Goal: Information Seeking & Learning: Learn about a topic

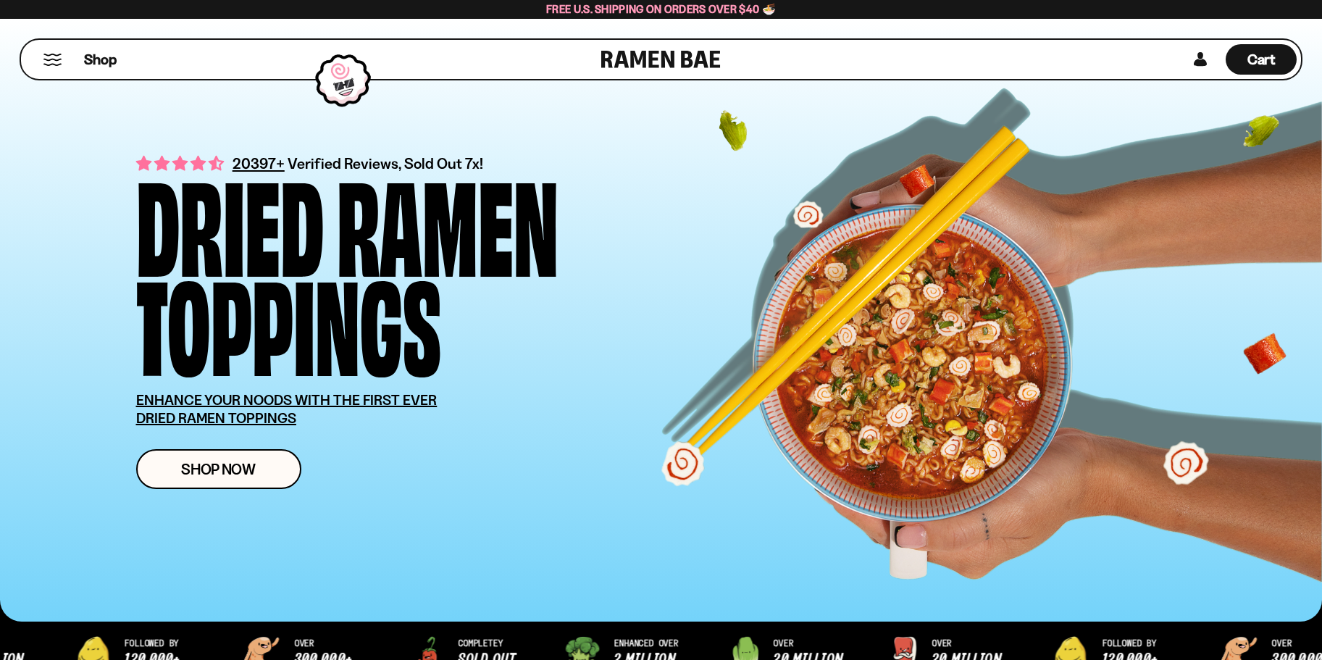
click at [52, 60] on button "Mobile Menu Trigger" at bounding box center [53, 60] width 20 height 12
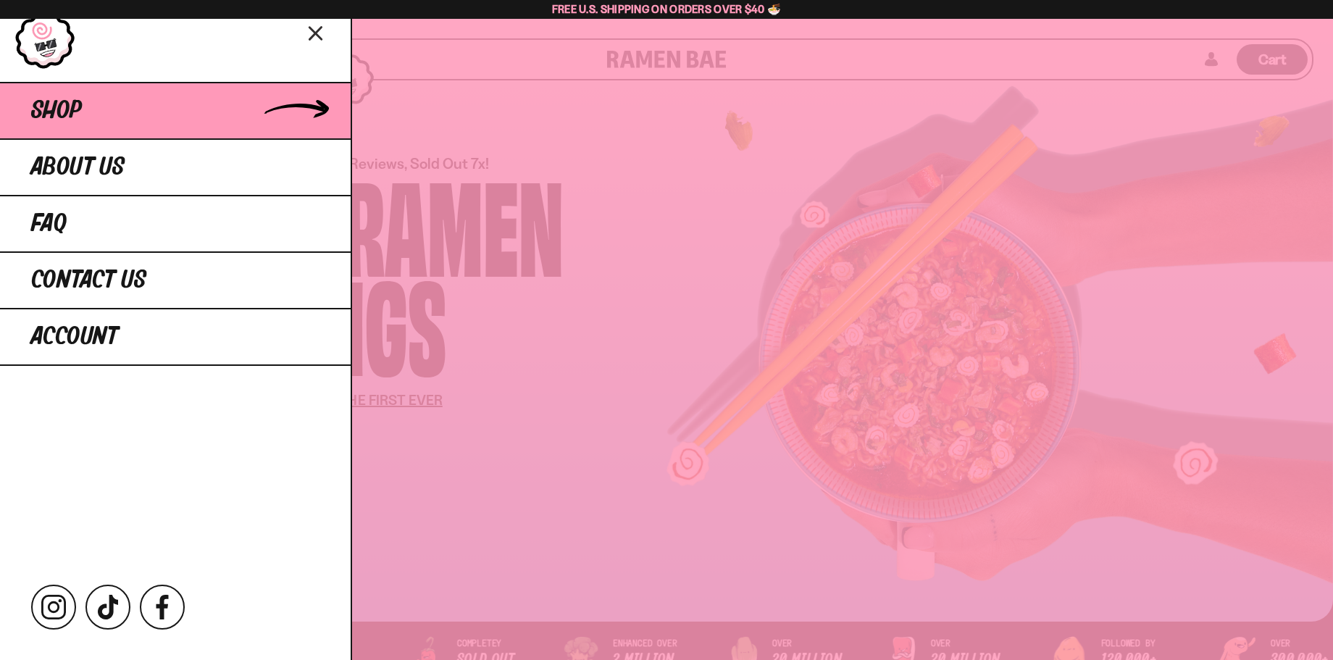
click at [144, 119] on link "Shop" at bounding box center [175, 110] width 351 height 57
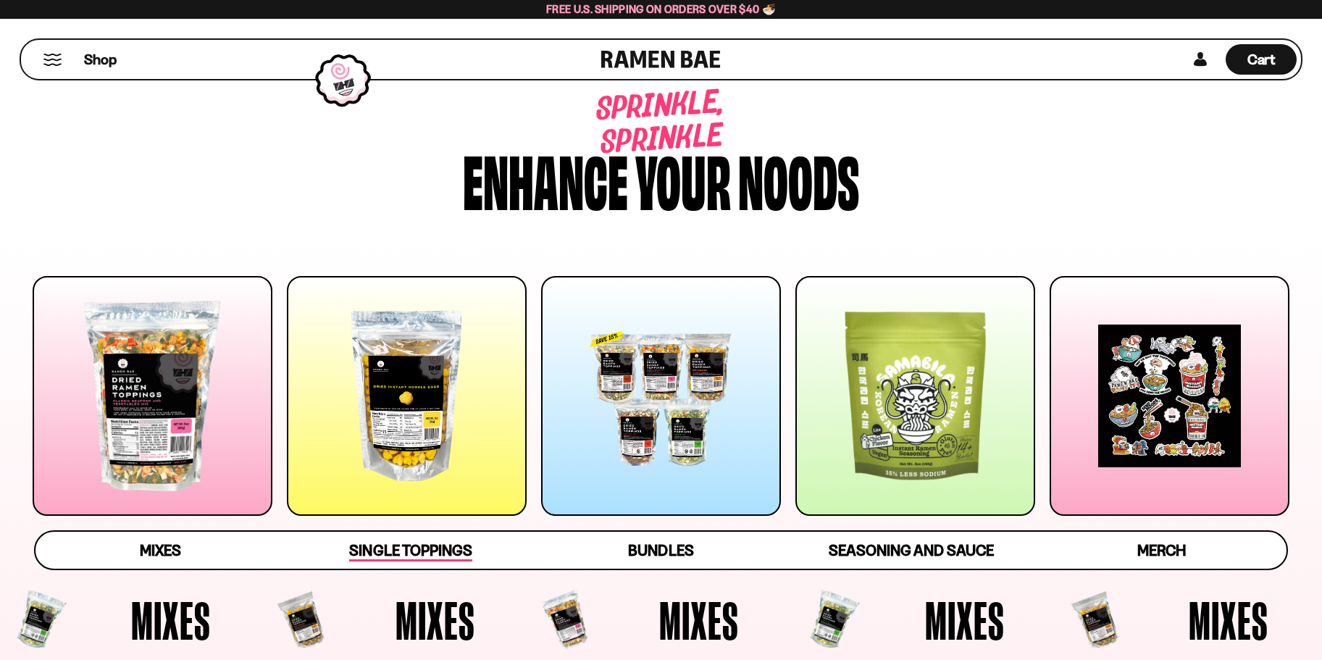
scroll to position [145, 0]
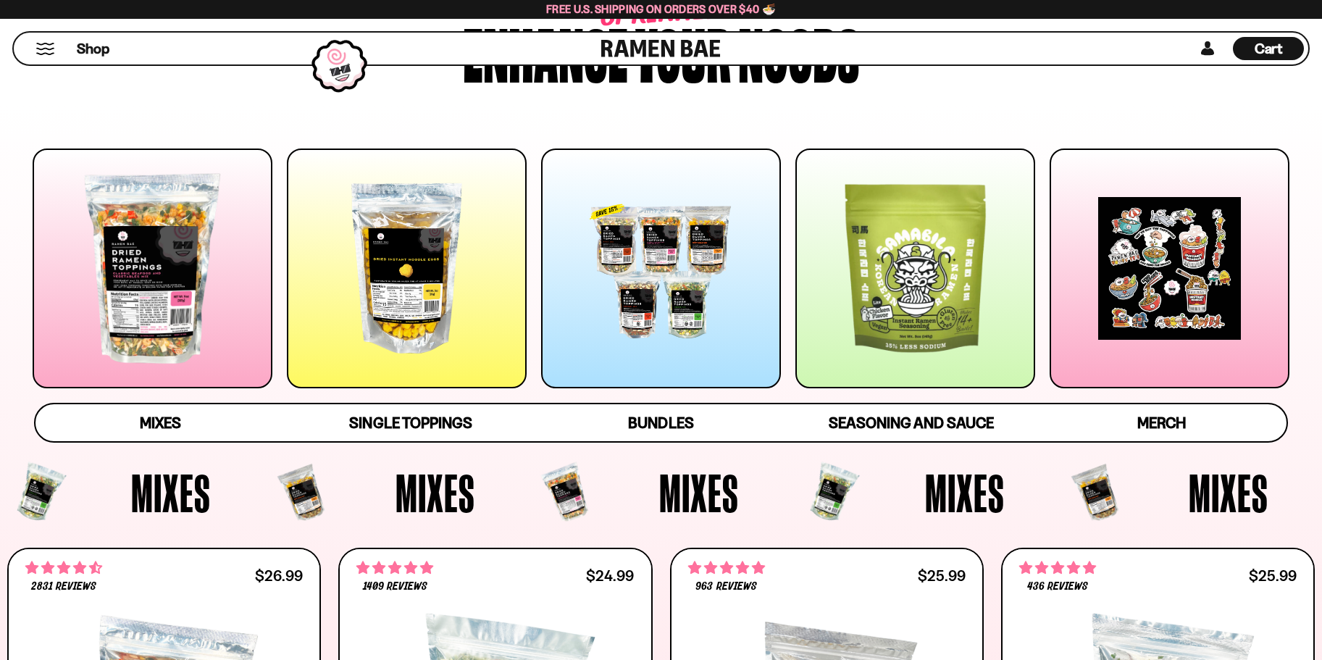
click at [472, 204] on div at bounding box center [407, 268] width 240 height 240
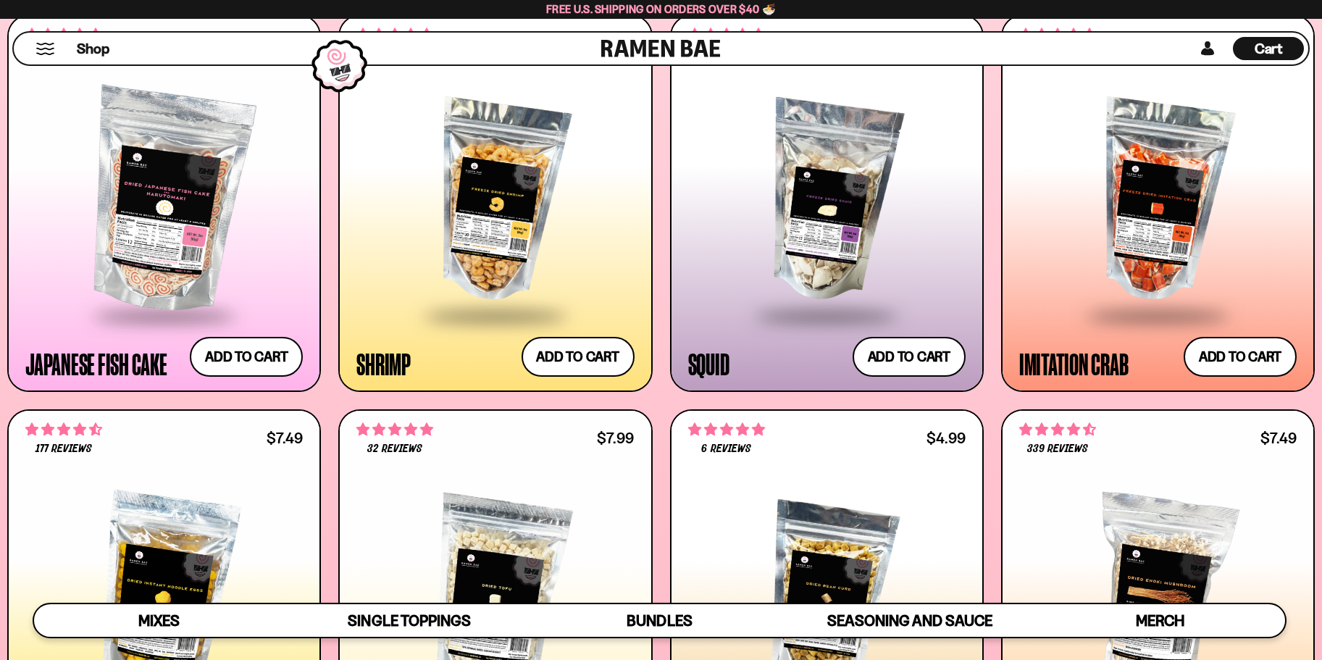
scroll to position [1860, 0]
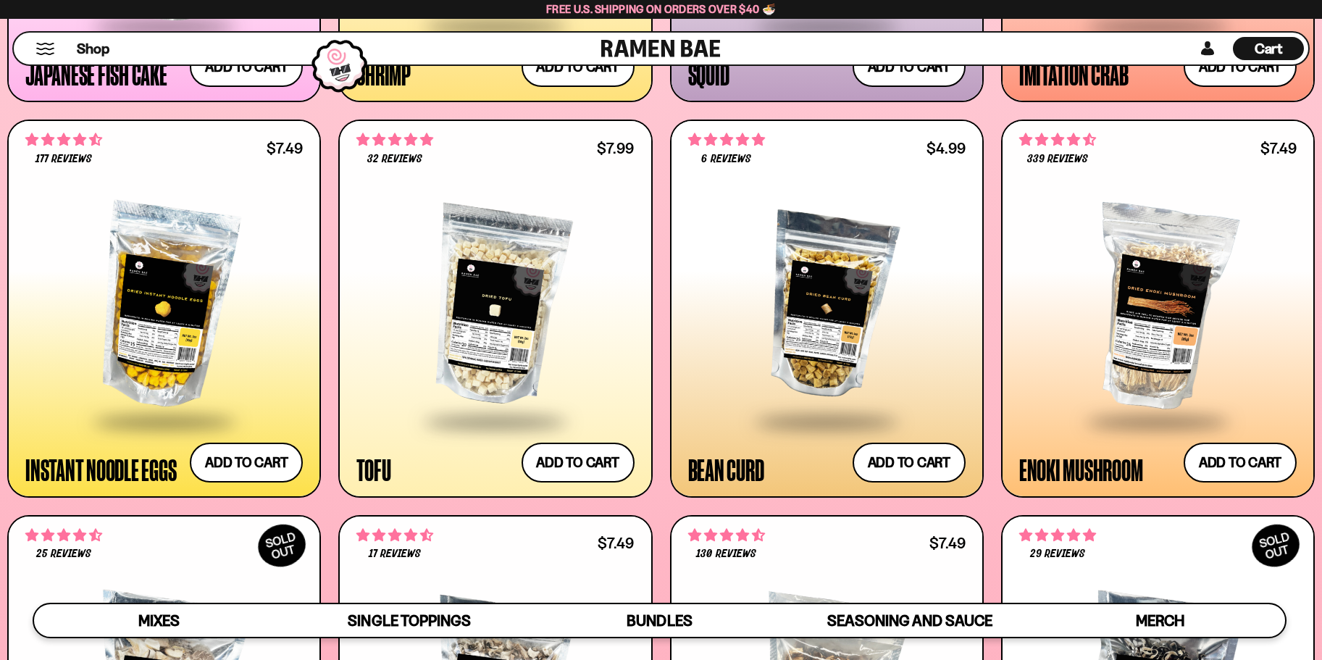
click at [143, 335] on div at bounding box center [163, 306] width 277 height 225
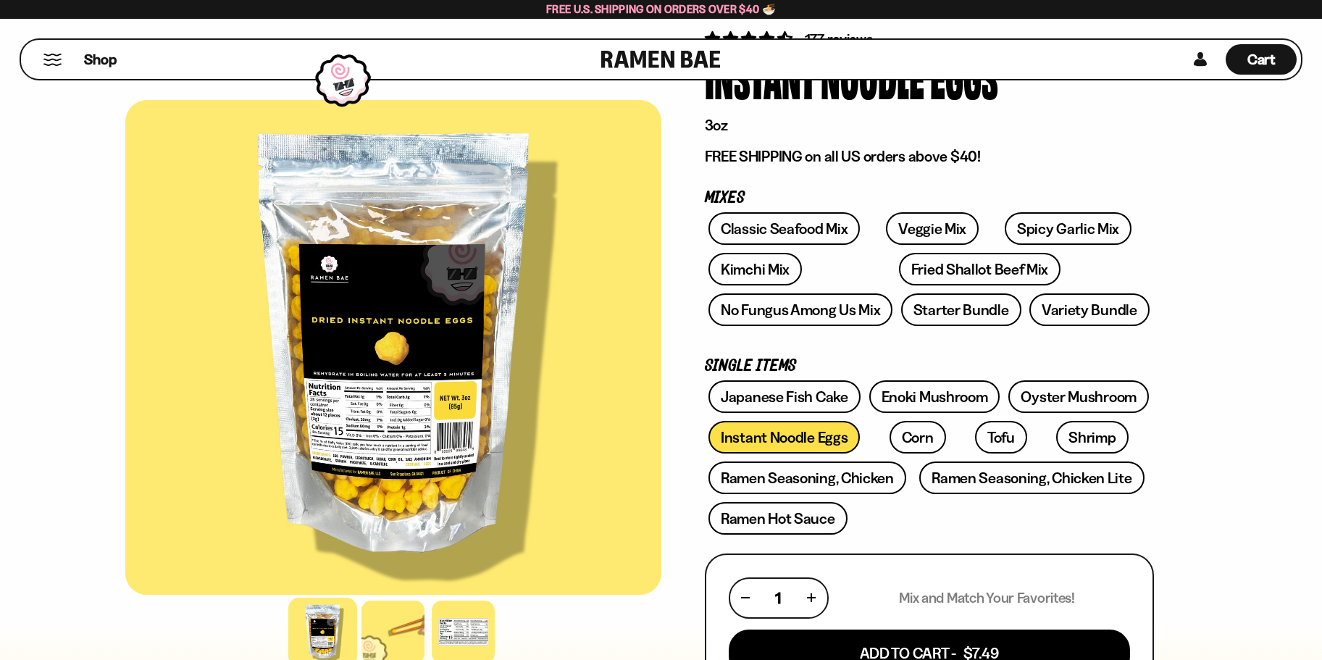
scroll to position [217, 0]
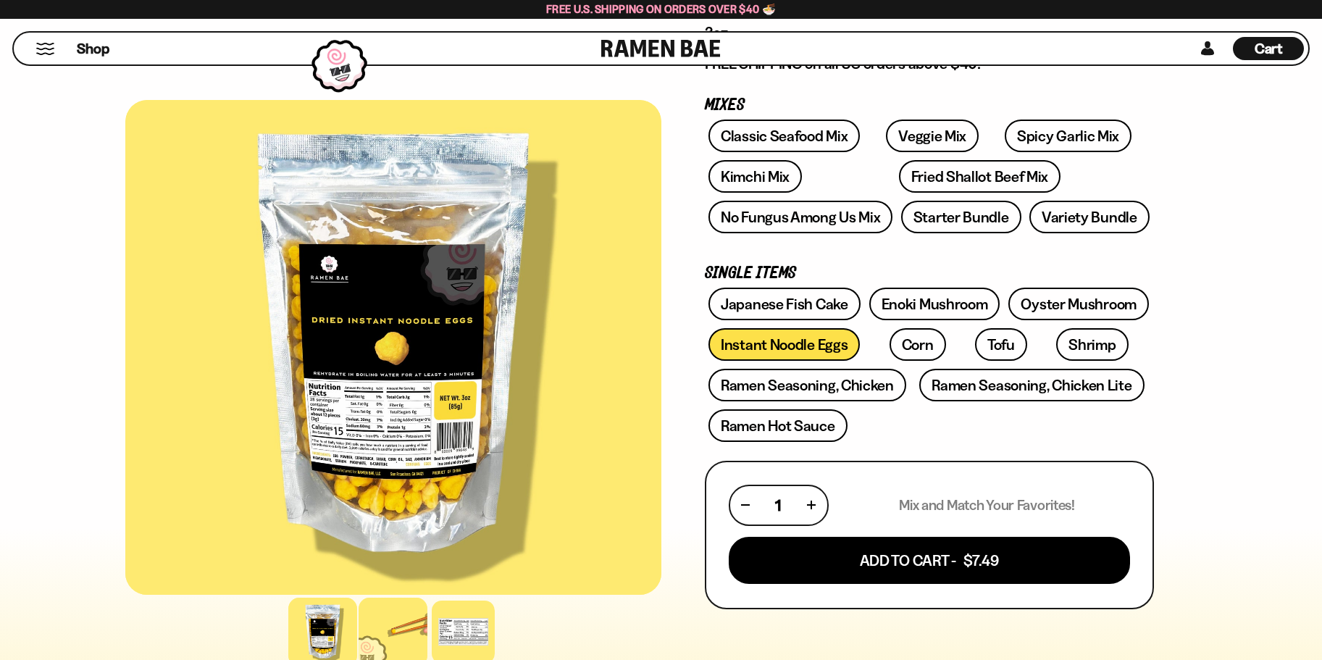
click at [398, 627] on div at bounding box center [393, 632] width 69 height 69
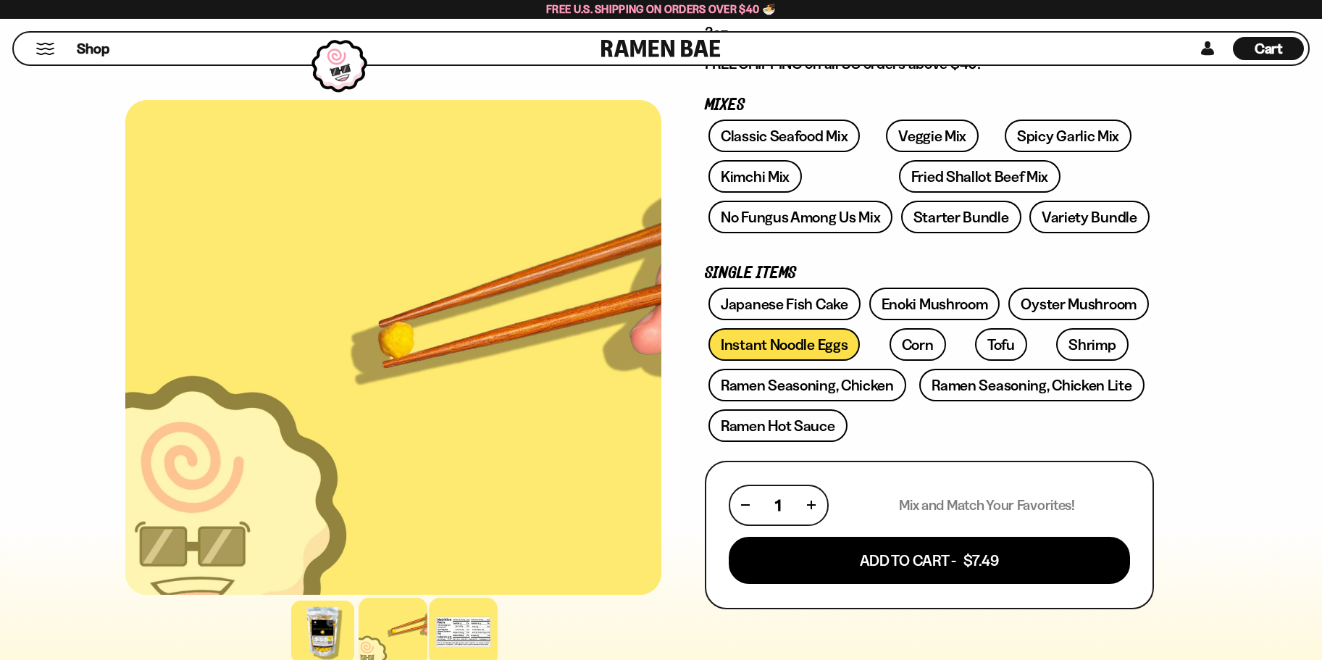
click at [451, 635] on div at bounding box center [463, 632] width 69 height 69
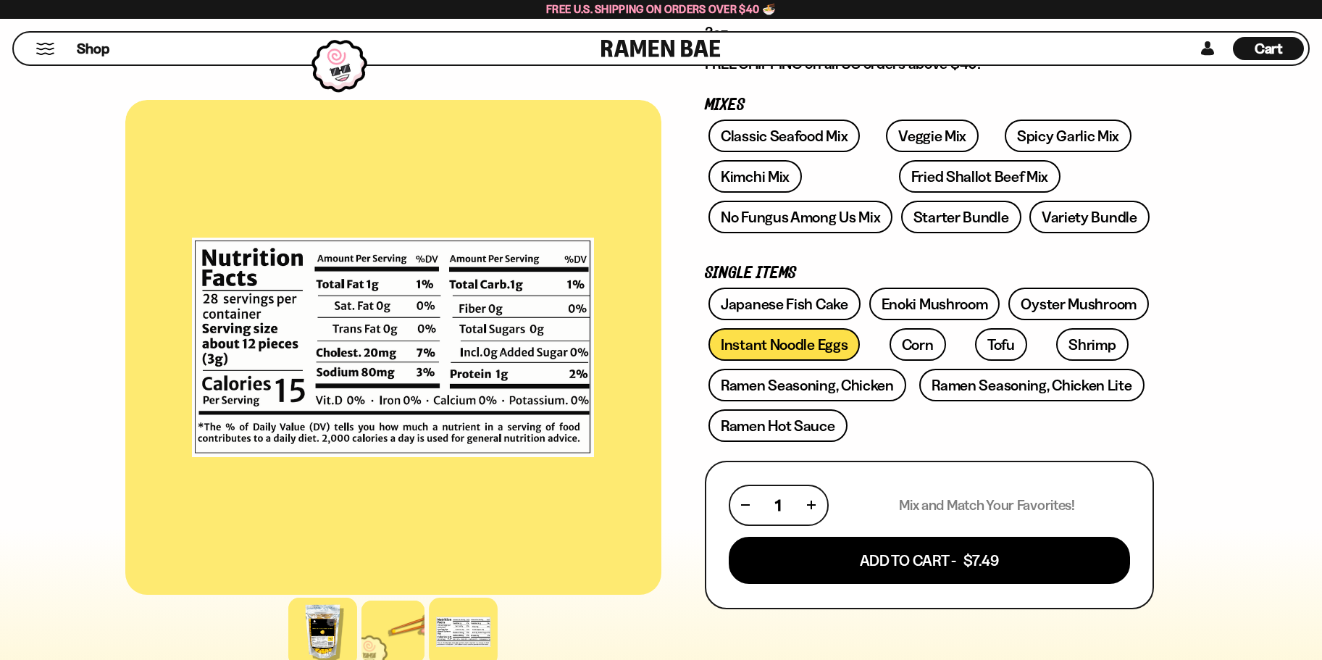
click at [316, 636] on div at bounding box center [322, 632] width 69 height 69
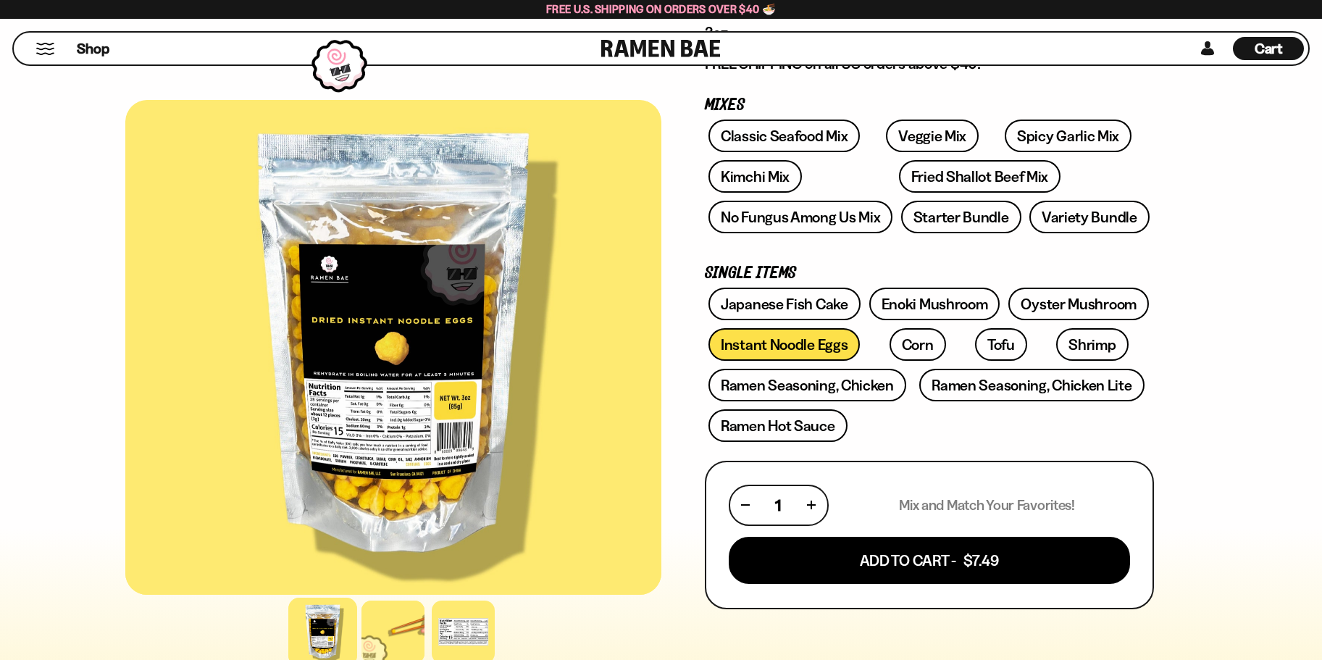
click at [371, 398] on div at bounding box center [393, 347] width 536 height 495
click at [380, 428] on div at bounding box center [393, 347] width 536 height 495
click at [377, 472] on div at bounding box center [393, 347] width 536 height 495
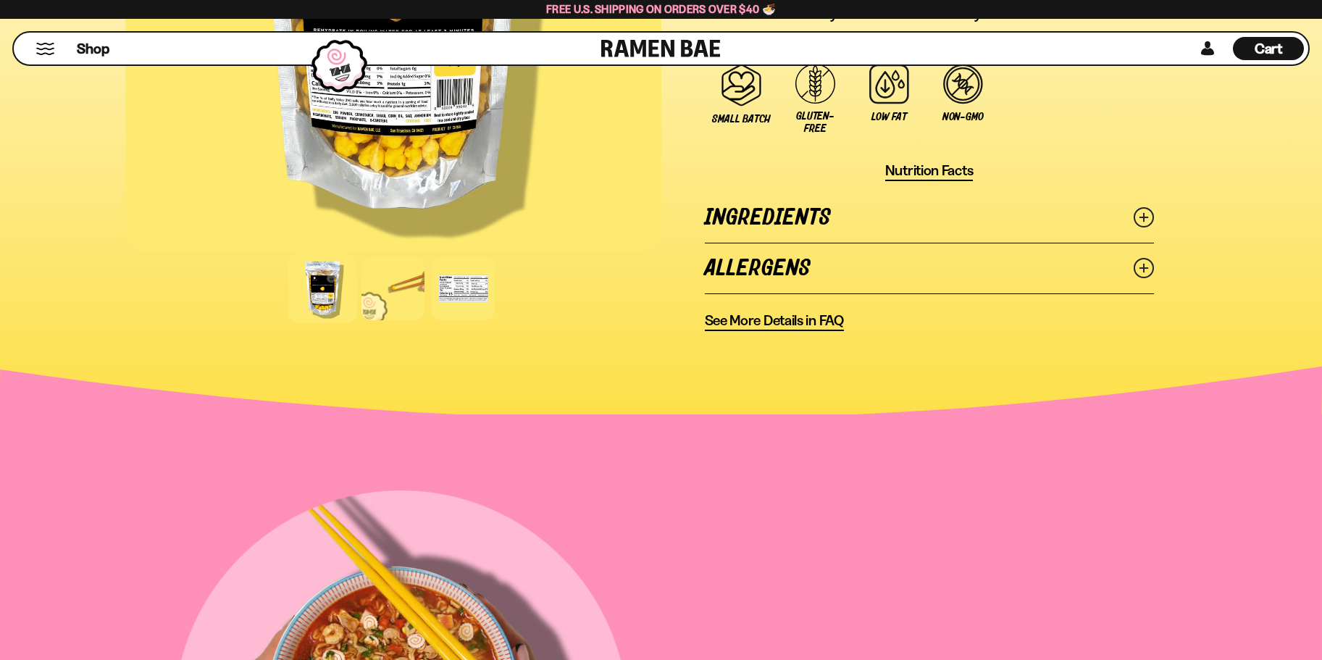
scroll to position [1101, 0]
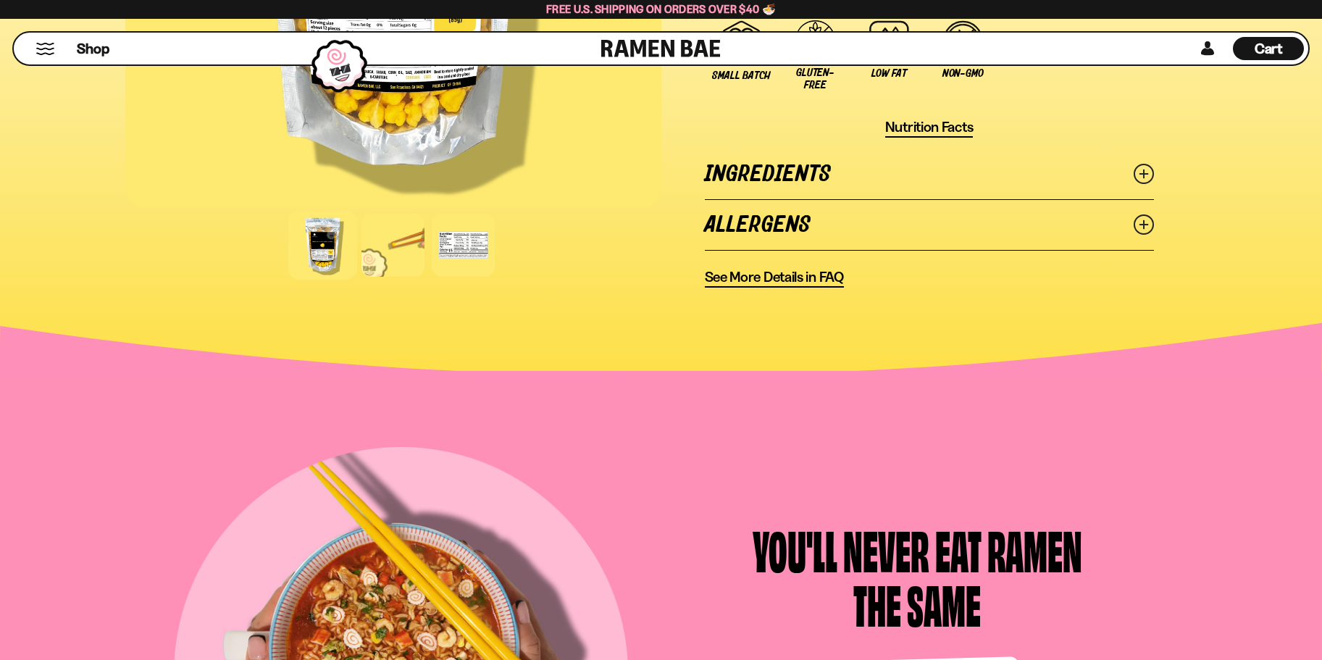
click at [1142, 167] on icon at bounding box center [1144, 174] width 20 height 20
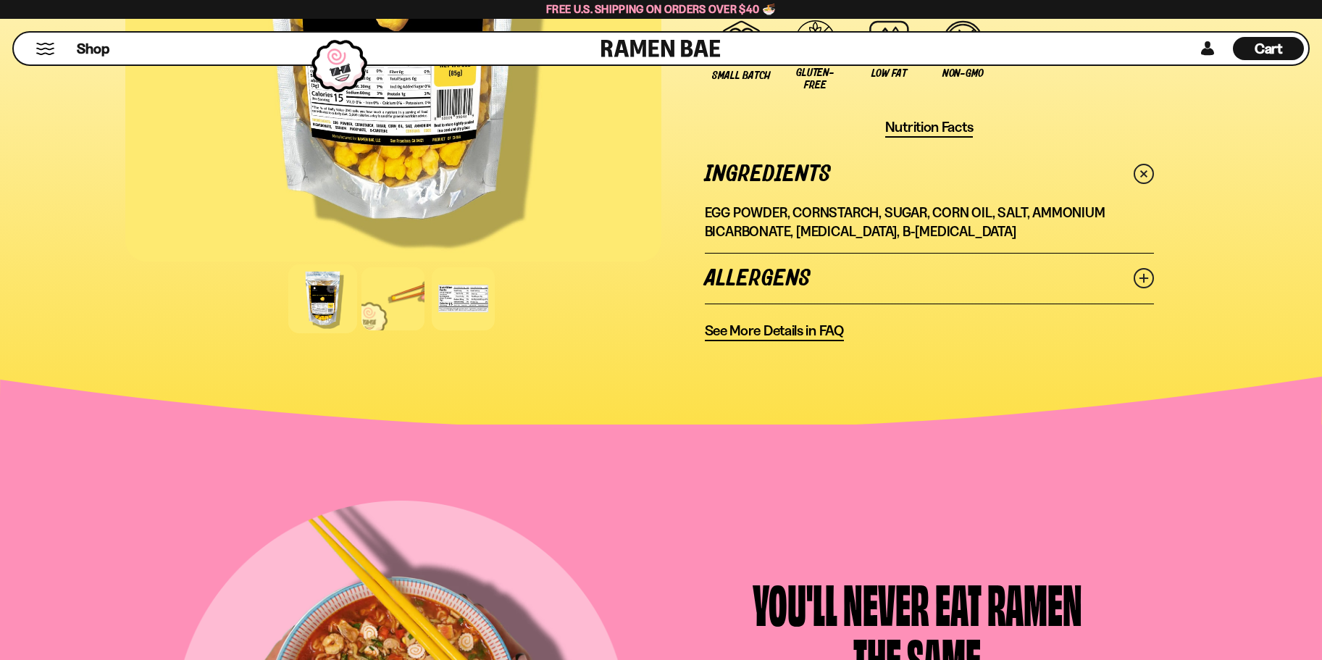
drag, startPoint x: 1142, startPoint y: 167, endPoint x: 1071, endPoint y: 181, distance: 73.2
click at [1142, 167] on icon at bounding box center [1143, 173] width 29 height 29
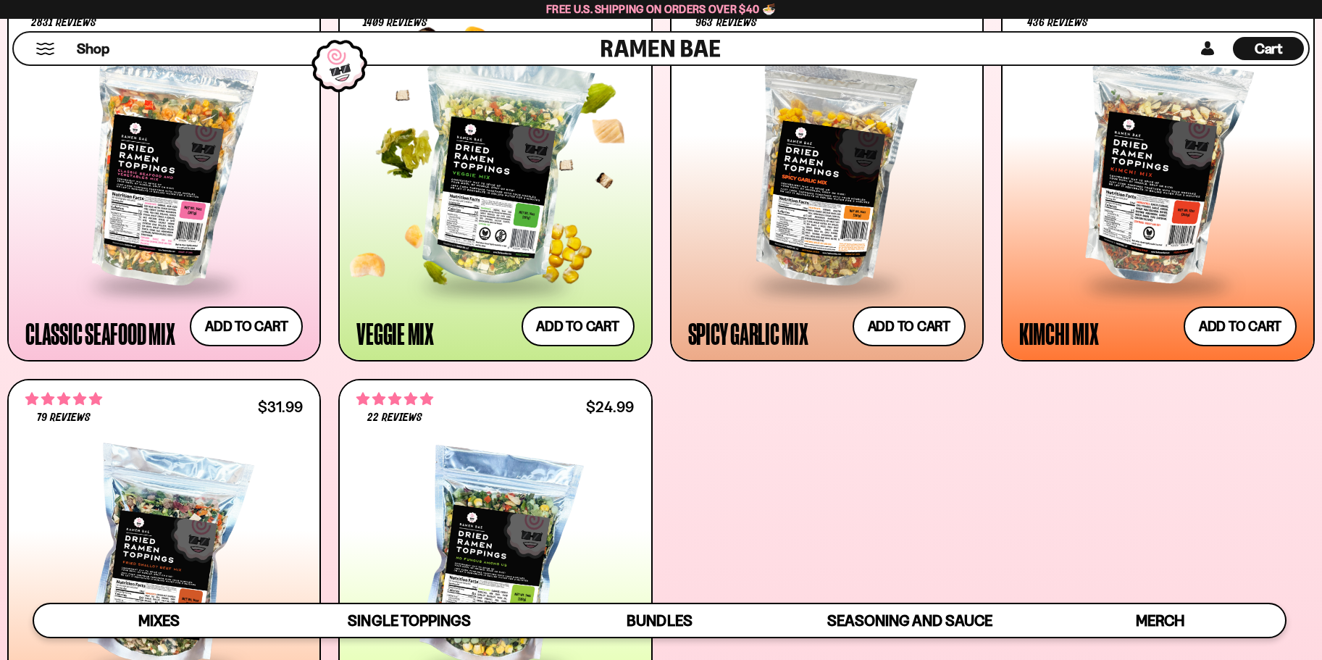
scroll to position [701, 0]
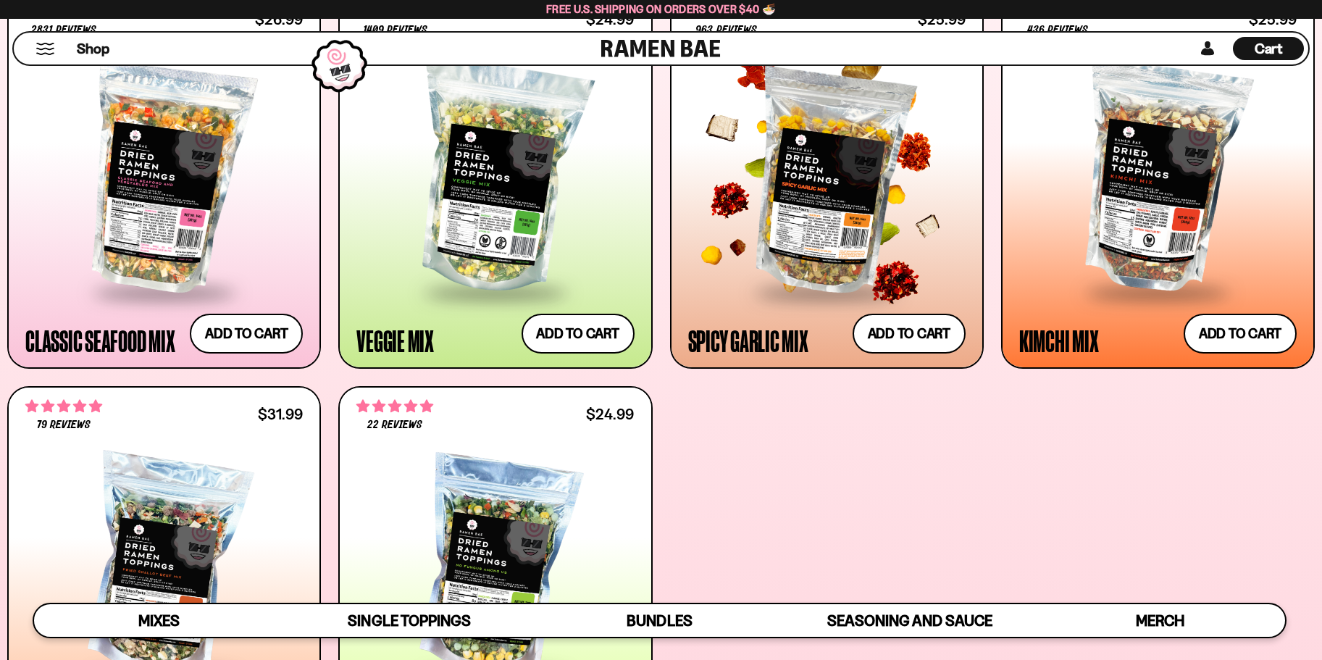
click at [831, 214] on div at bounding box center [826, 178] width 277 height 225
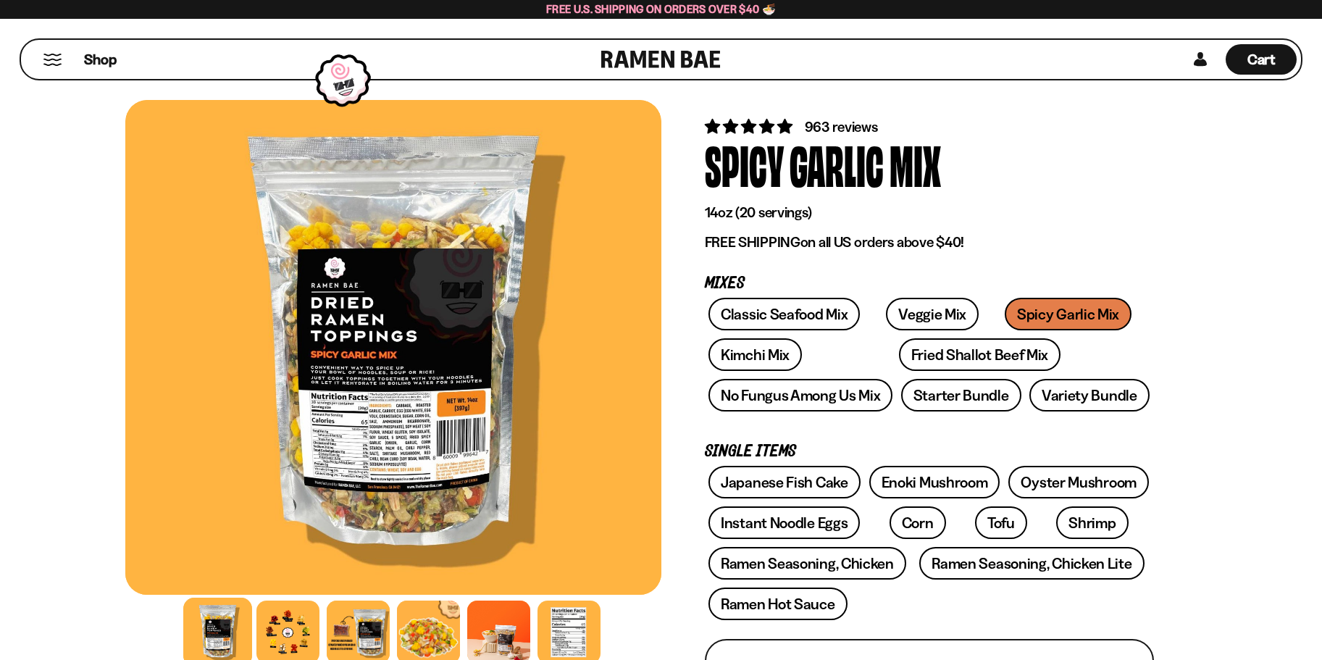
scroll to position [72, 0]
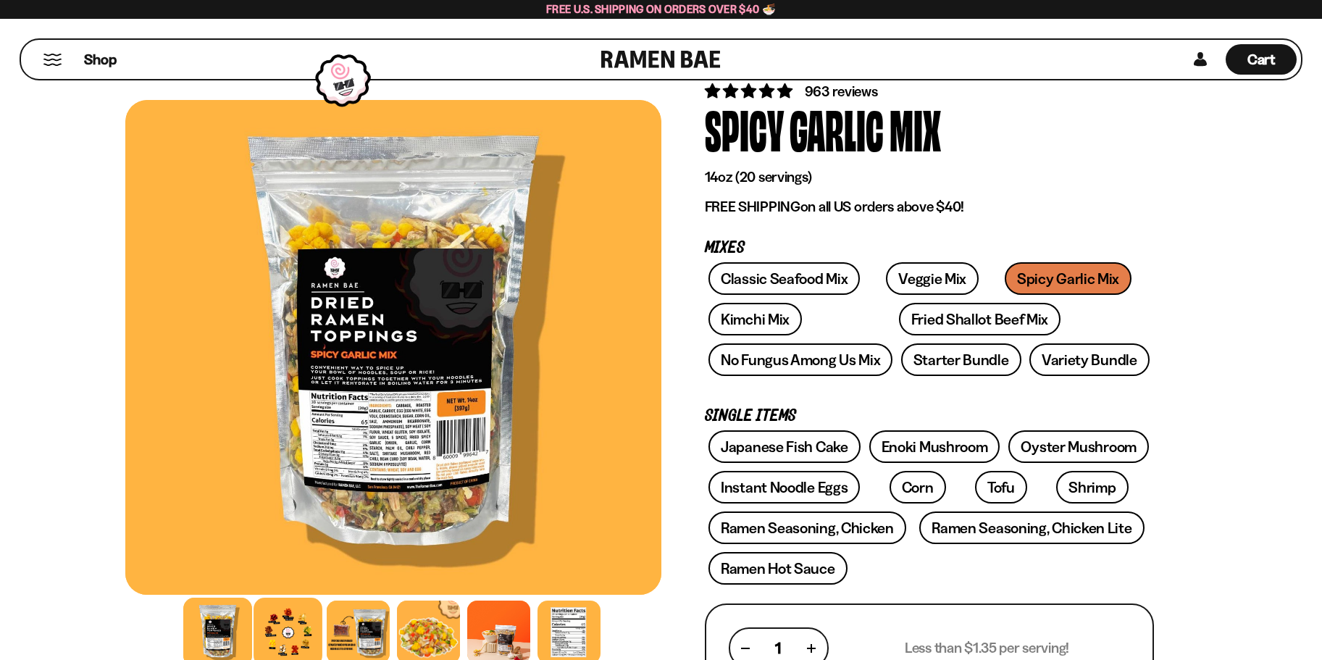
click at [303, 638] on div at bounding box center [288, 632] width 69 height 69
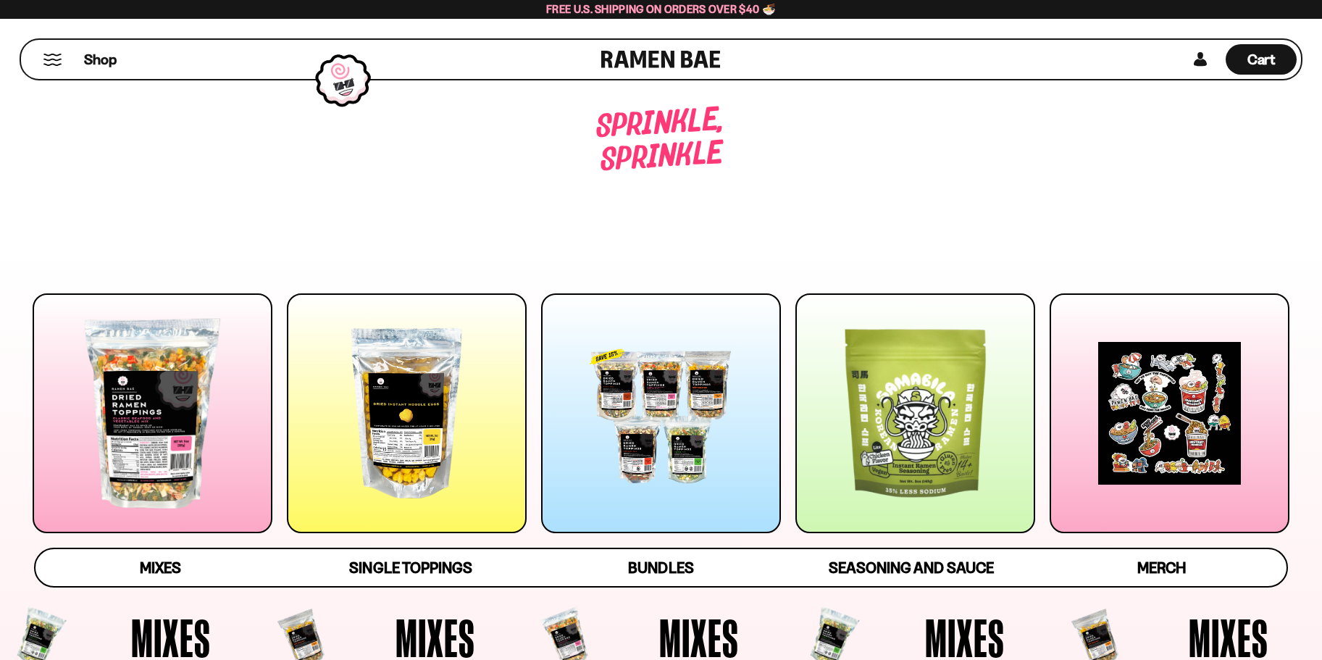
scroll to position [701, 0]
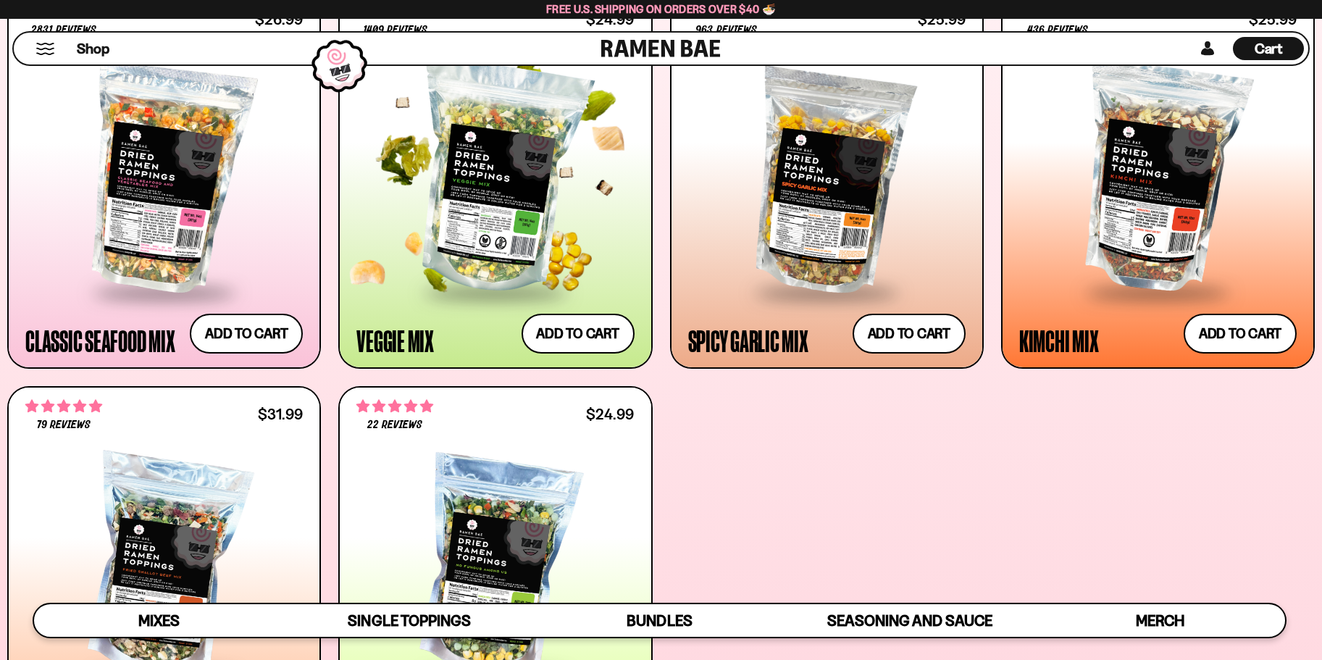
click at [482, 221] on div at bounding box center [494, 178] width 277 height 225
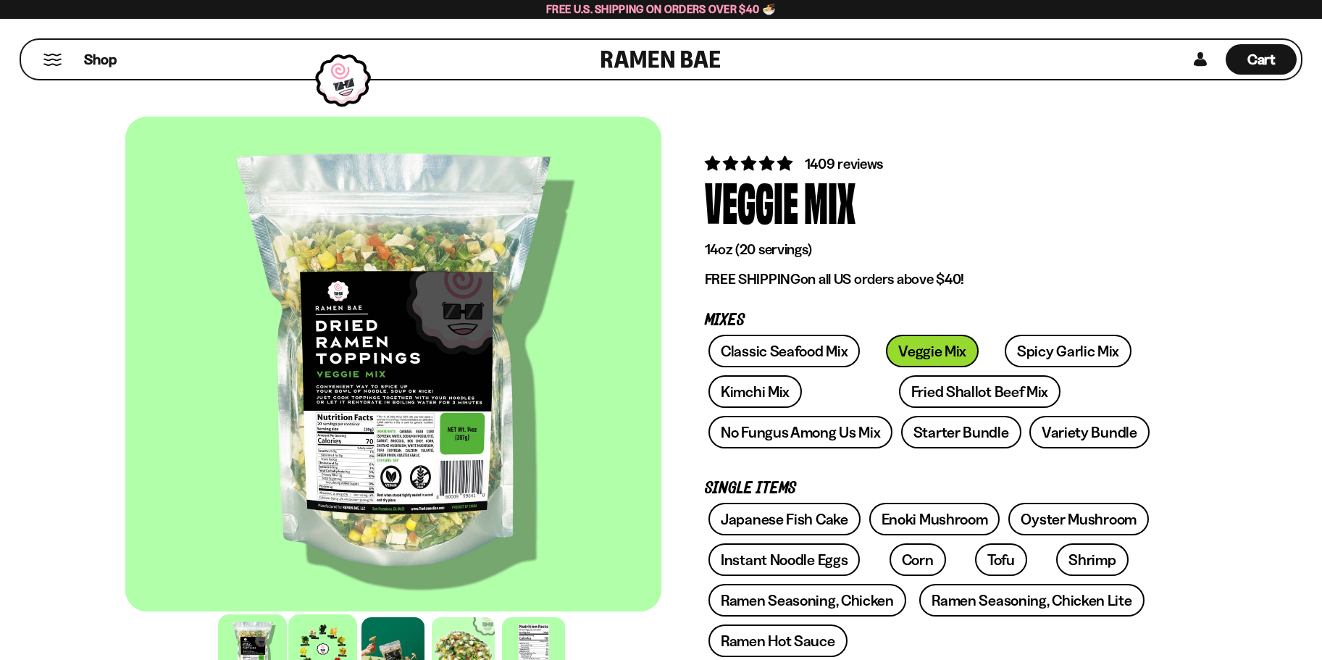
click at [323, 642] on div at bounding box center [322, 648] width 69 height 69
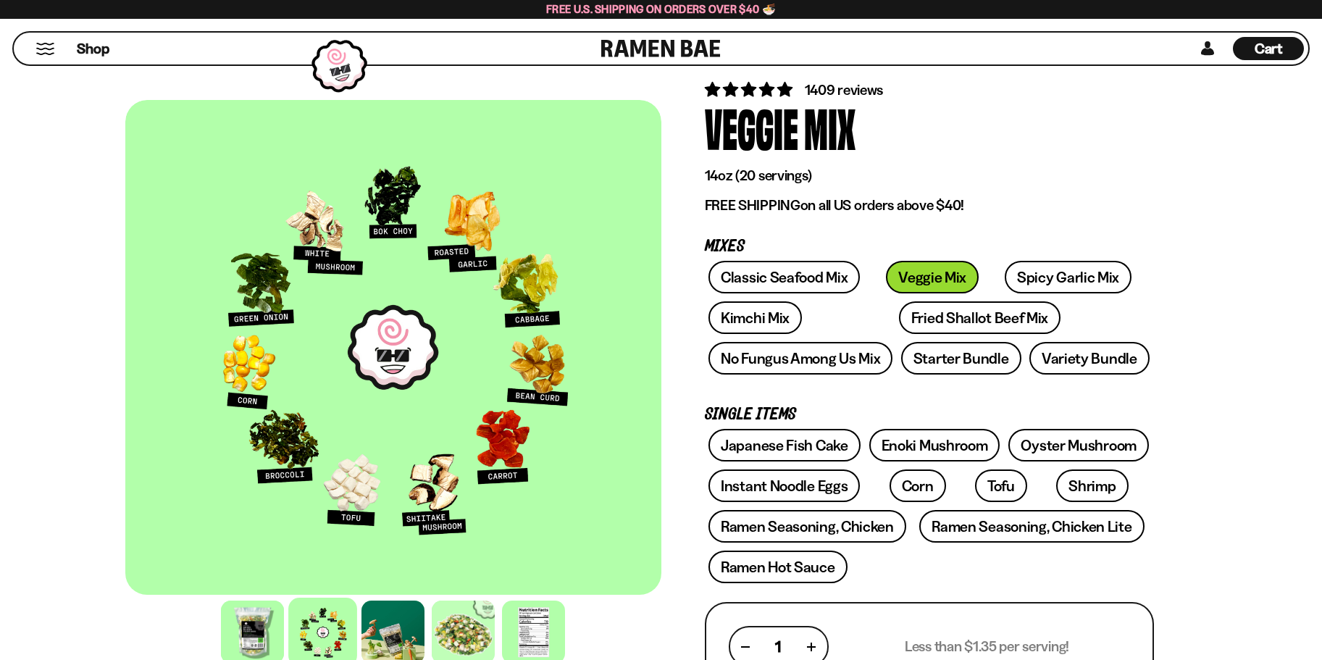
scroll to position [145, 0]
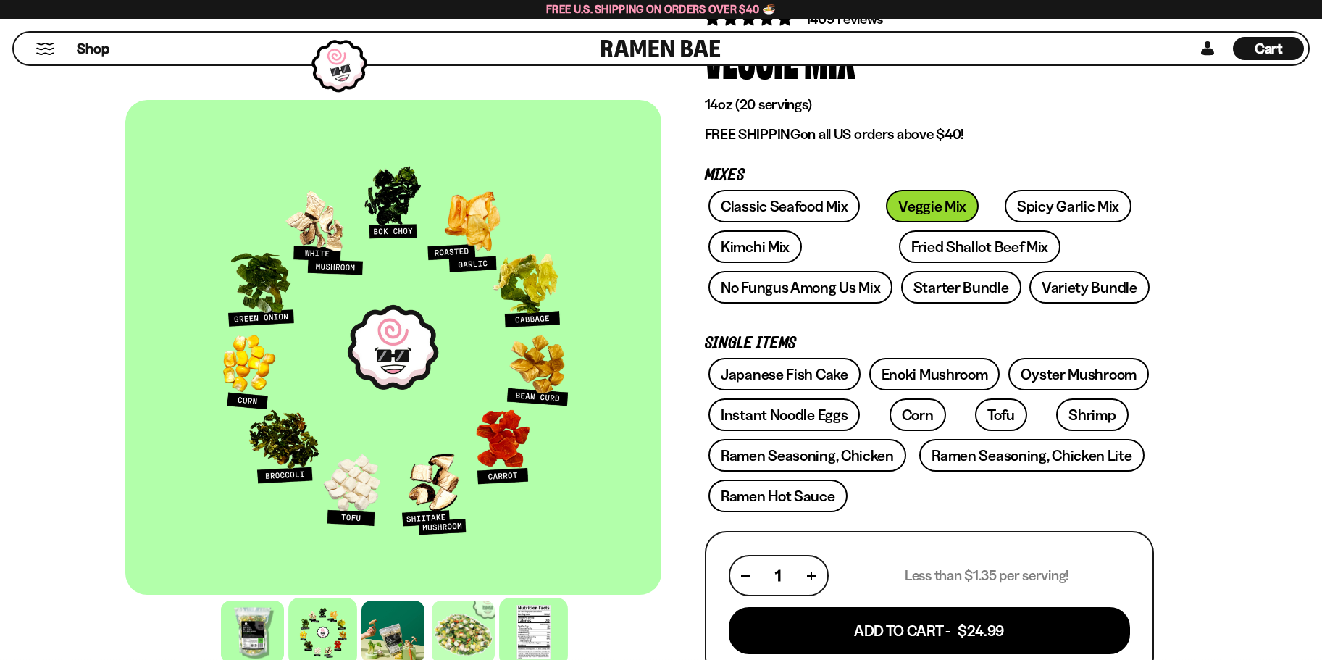
click at [545, 637] on div at bounding box center [533, 632] width 69 height 69
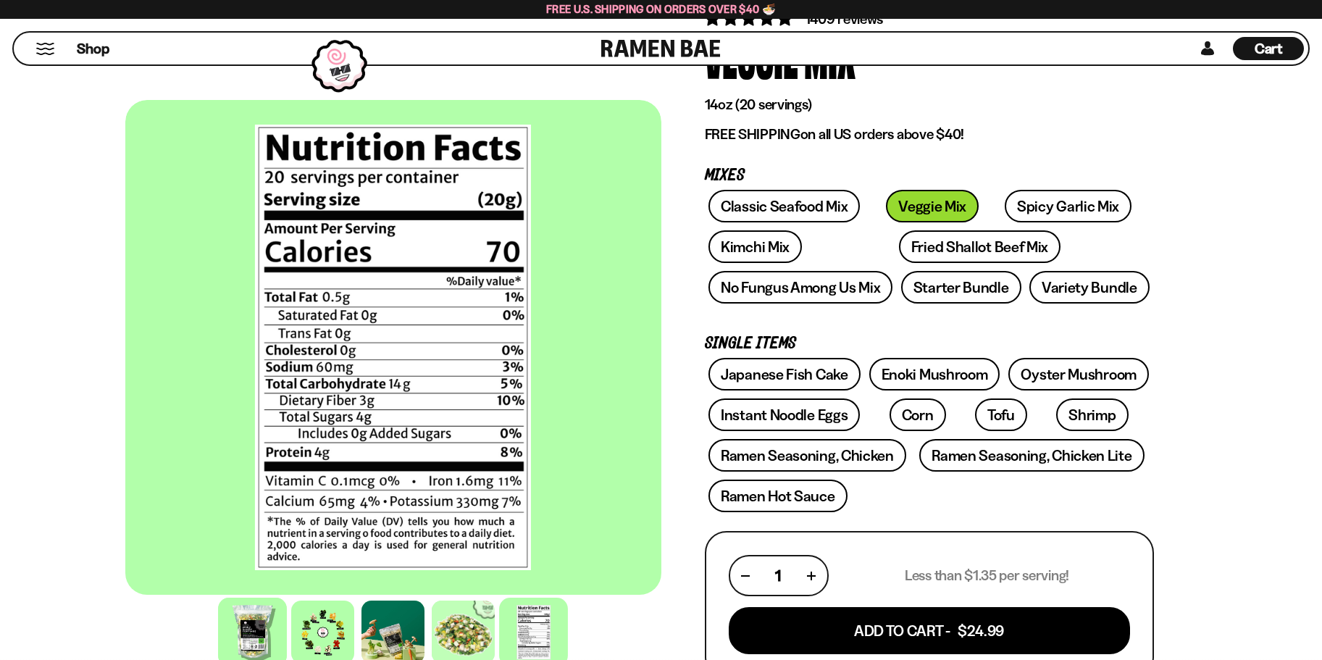
click at [259, 630] on div at bounding box center [252, 632] width 69 height 69
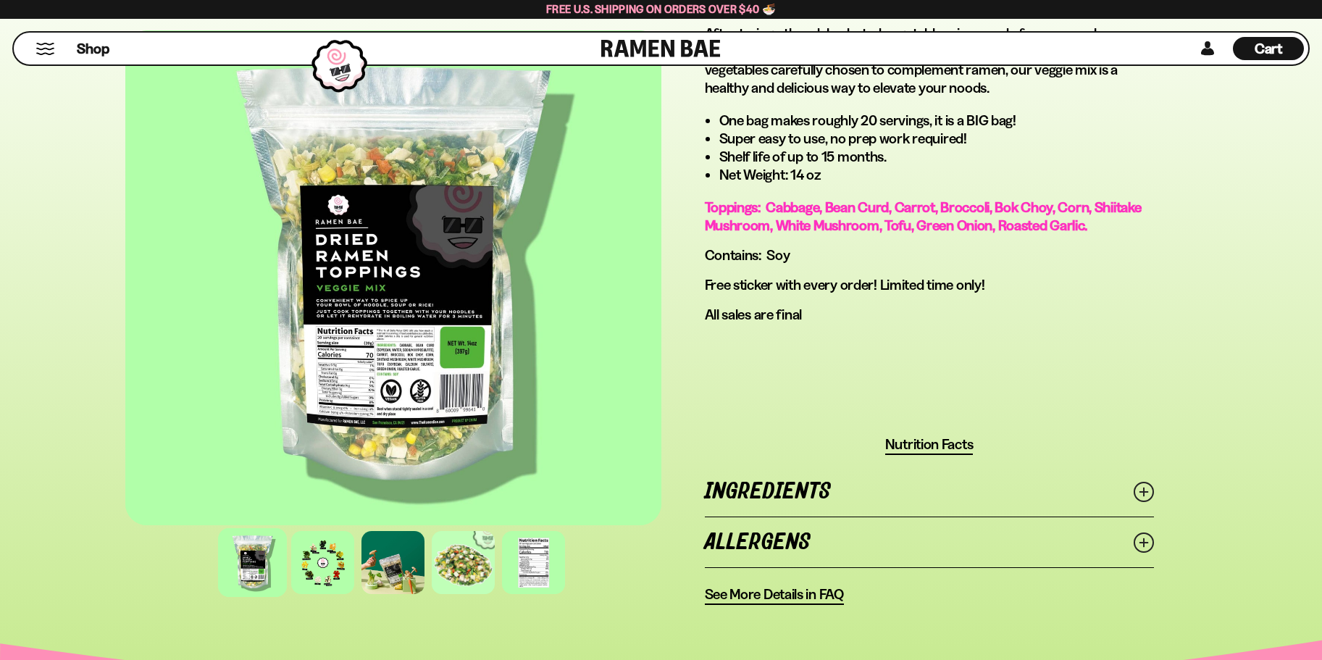
scroll to position [1159, 0]
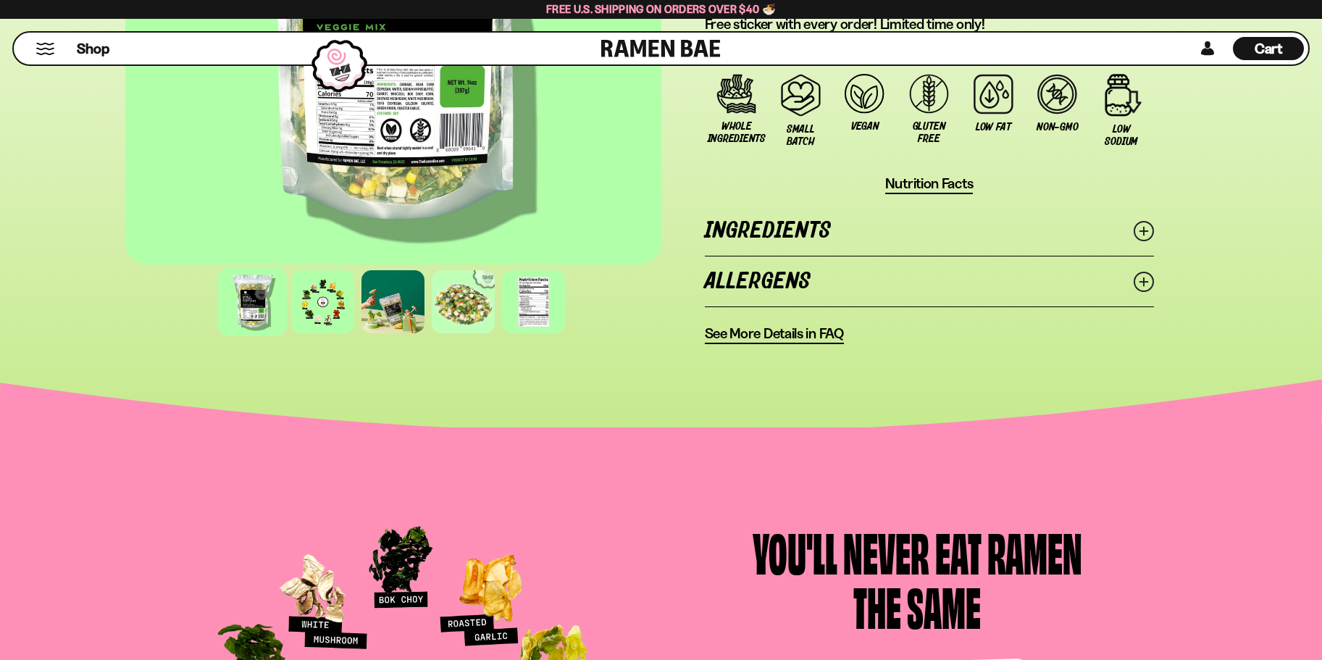
click at [1137, 230] on icon at bounding box center [1144, 231] width 20 height 20
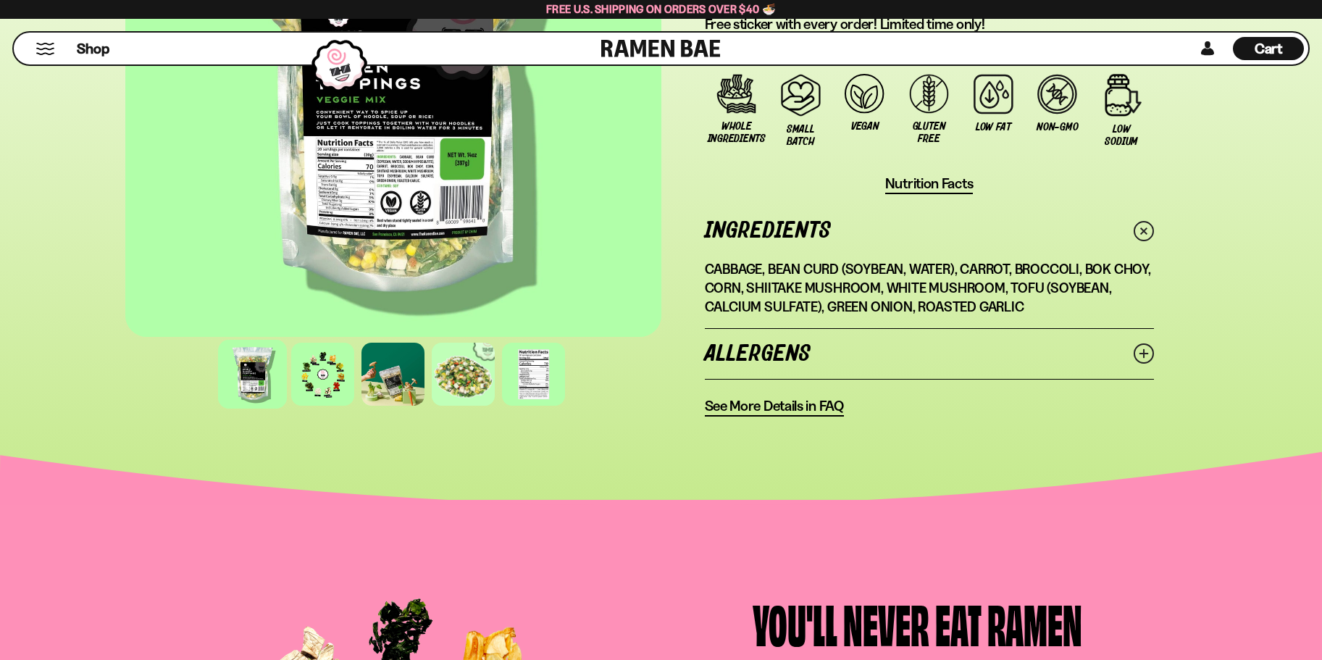
click at [1145, 231] on line at bounding box center [1143, 230] width 5 height 5
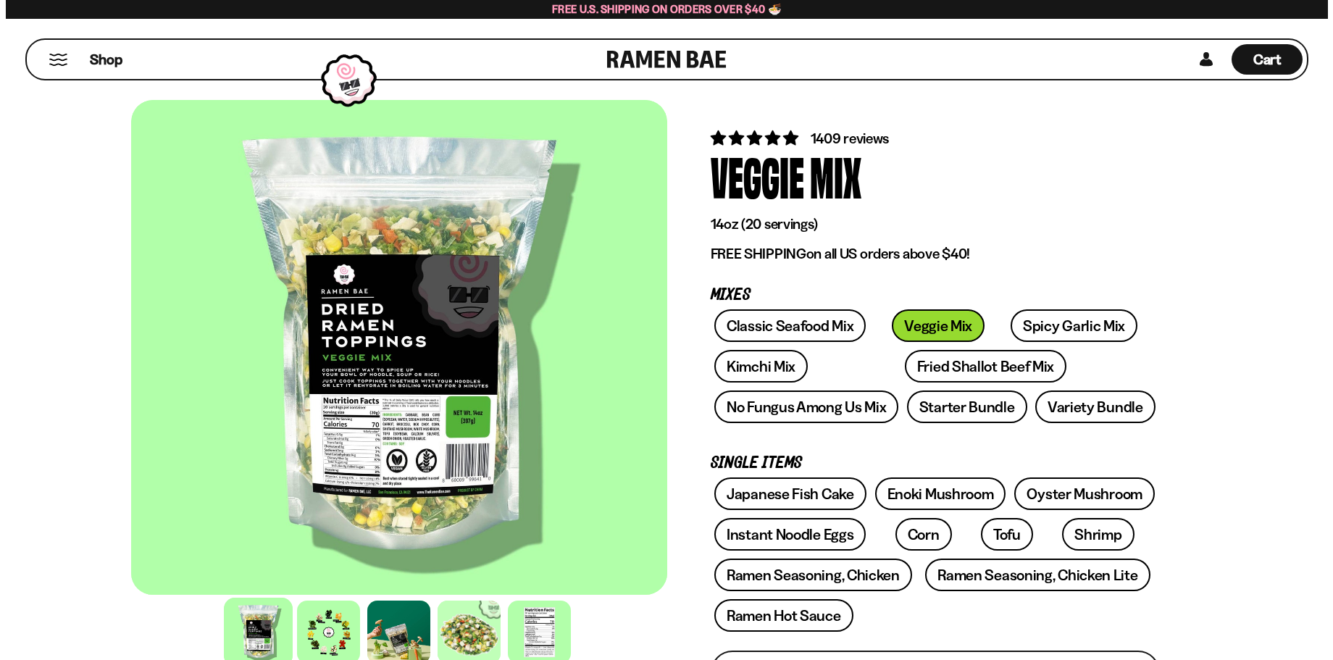
scroll to position [0, 0]
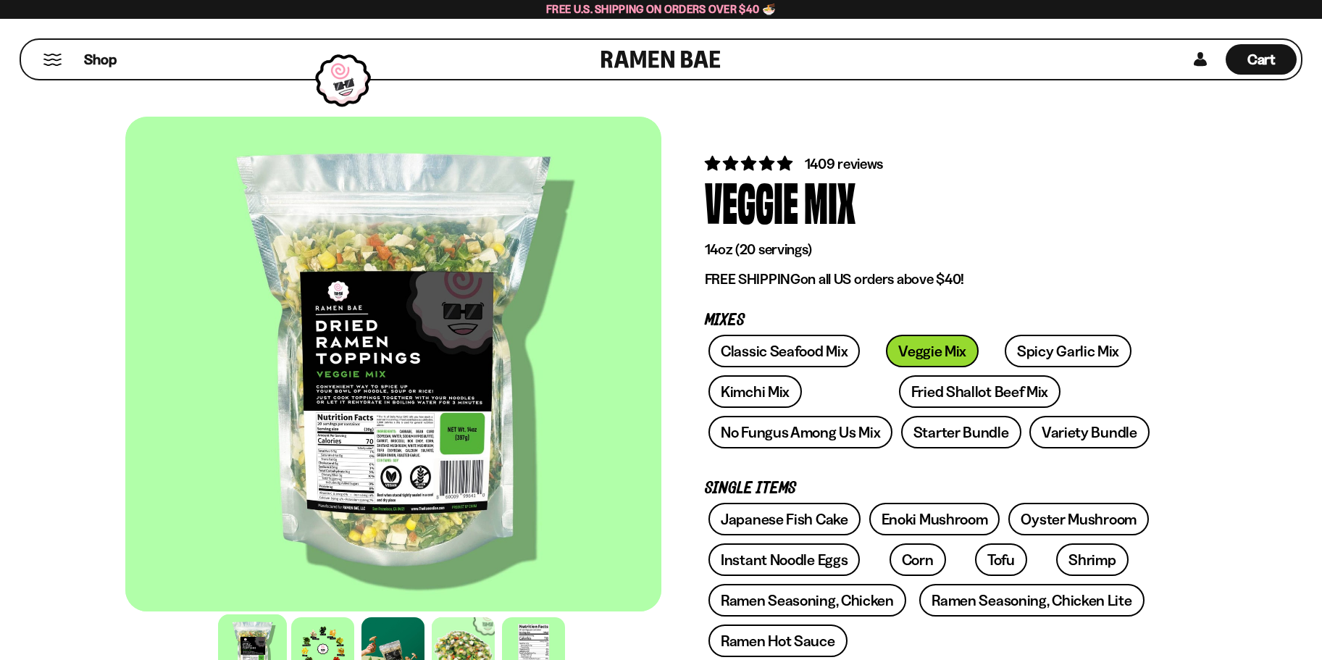
click at [58, 64] on button "Mobile Menu Trigger" at bounding box center [53, 60] width 20 height 12
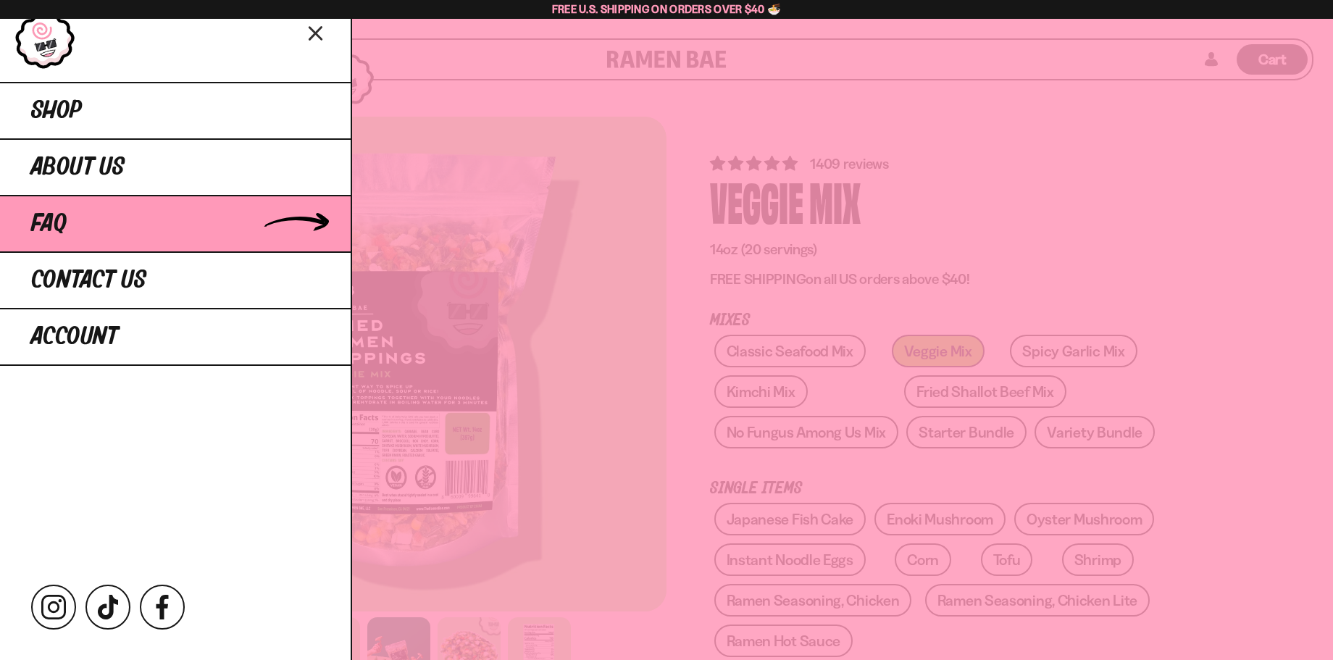
click at [99, 223] on link "FAQ" at bounding box center [175, 223] width 351 height 57
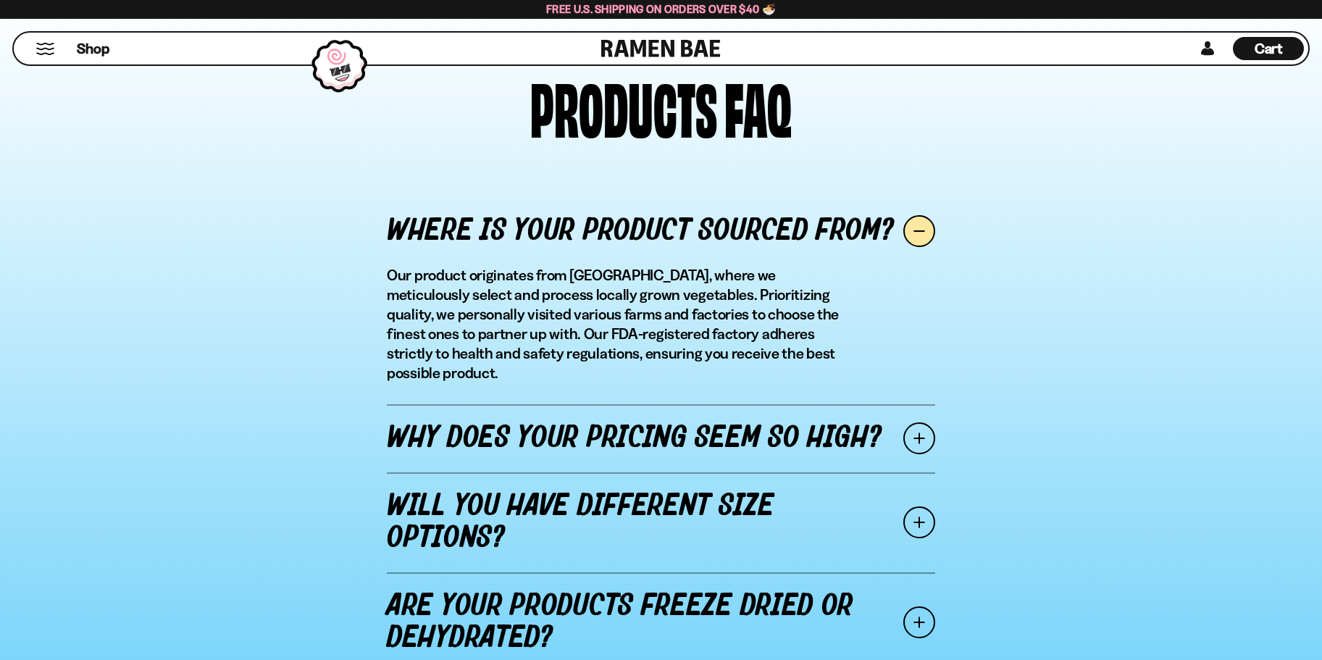
scroll to position [1666, 0]
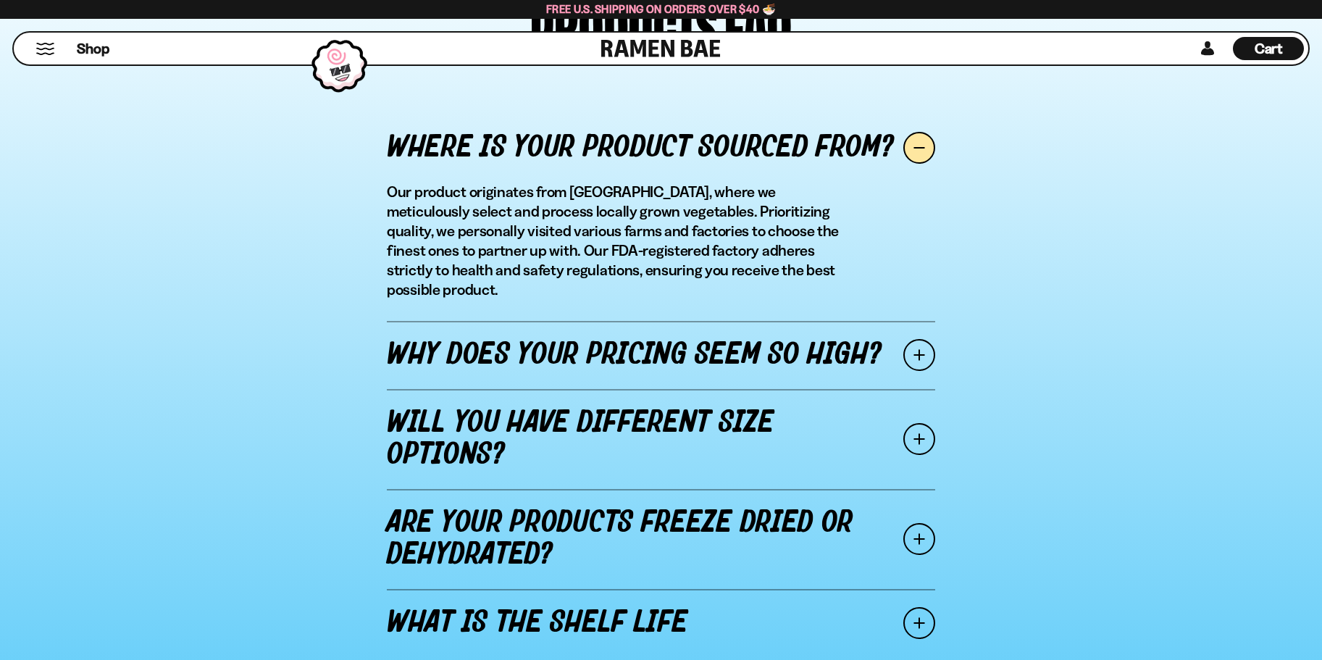
click at [916, 339] on span at bounding box center [919, 355] width 32 height 32
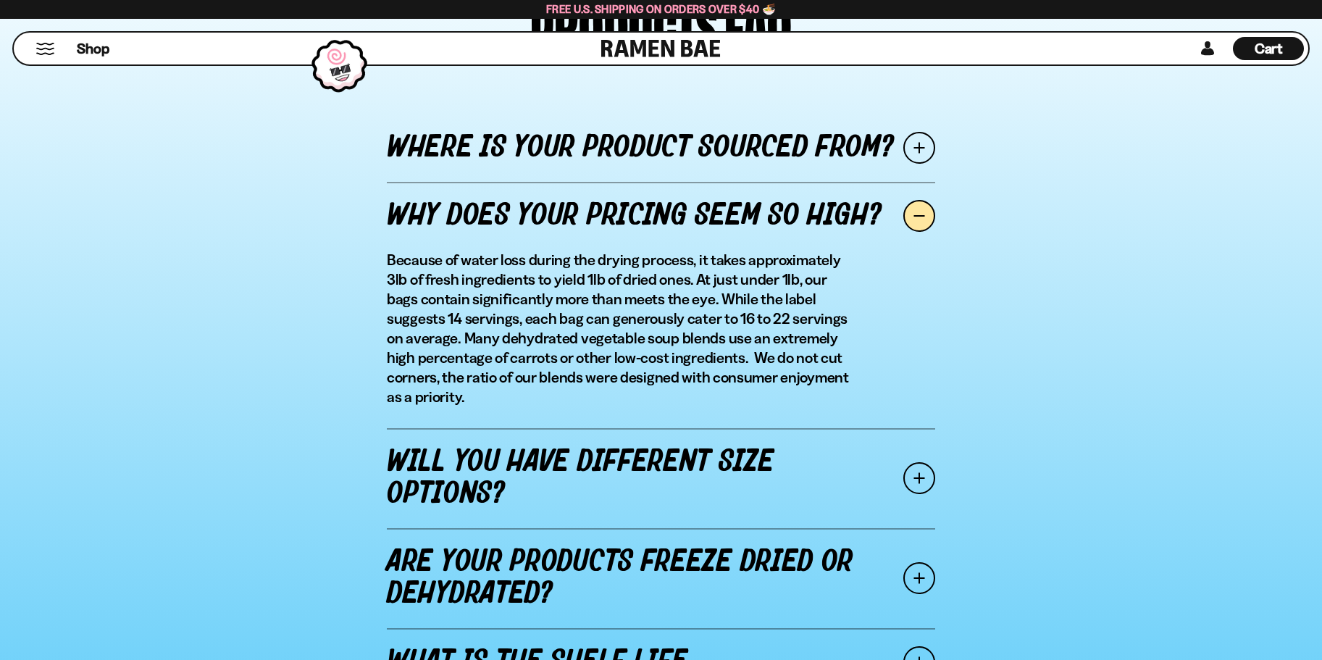
click at [916, 208] on span at bounding box center [919, 216] width 32 height 32
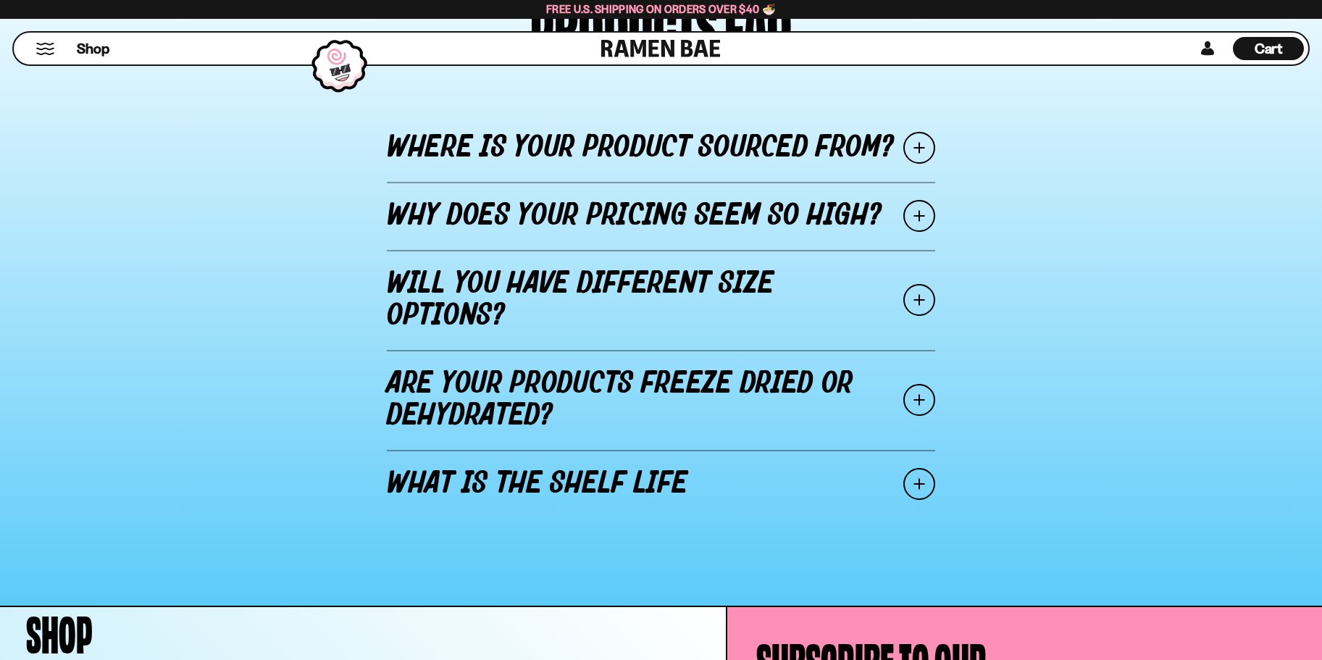
click at [923, 402] on span at bounding box center [919, 400] width 32 height 32
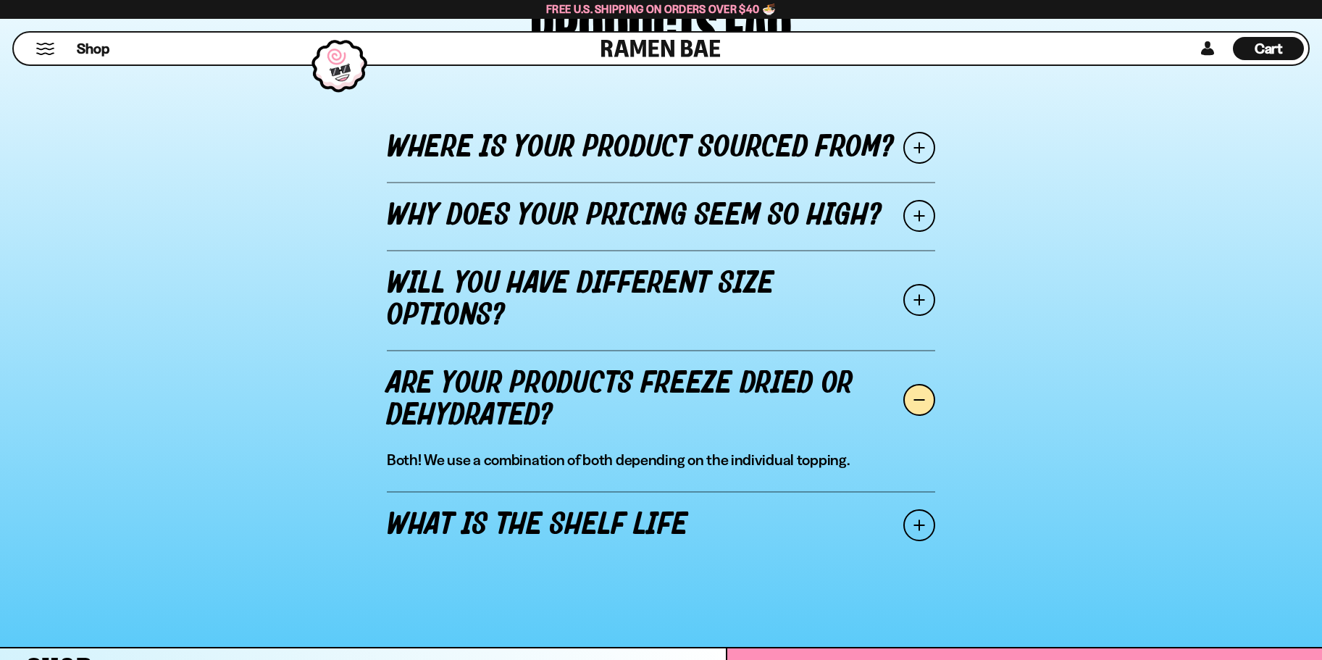
click at [923, 402] on span at bounding box center [919, 400] width 32 height 32
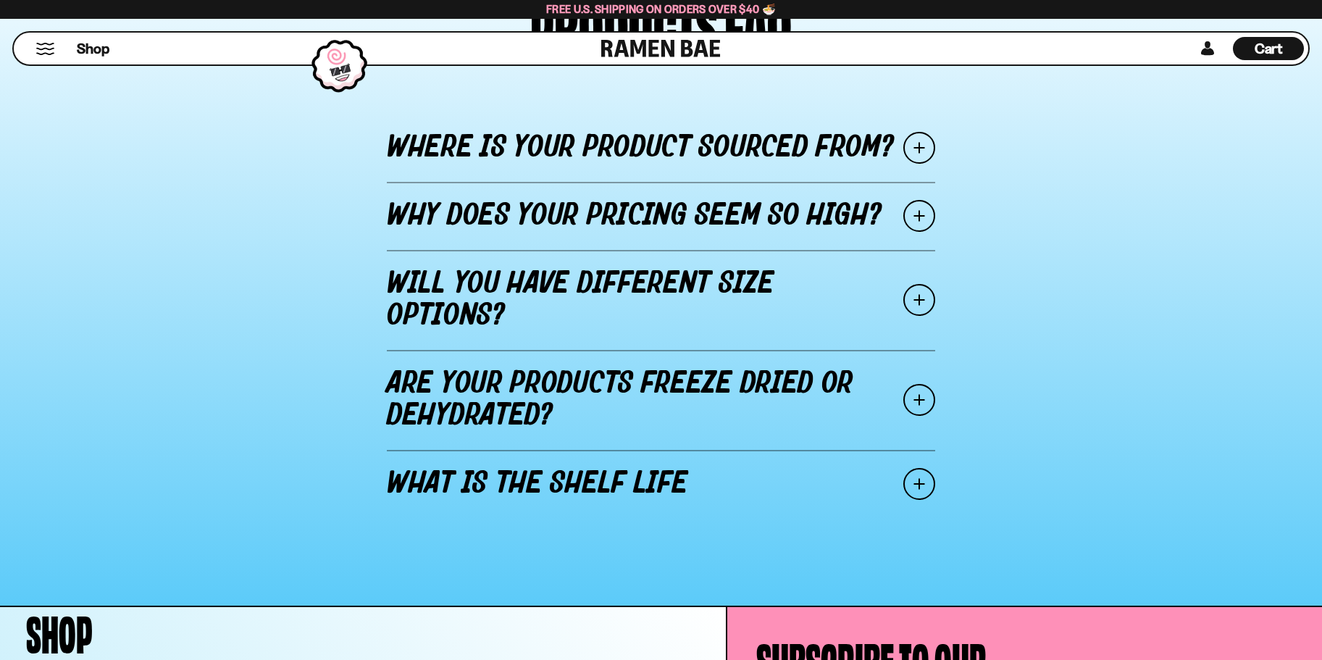
click at [912, 489] on span at bounding box center [919, 484] width 32 height 32
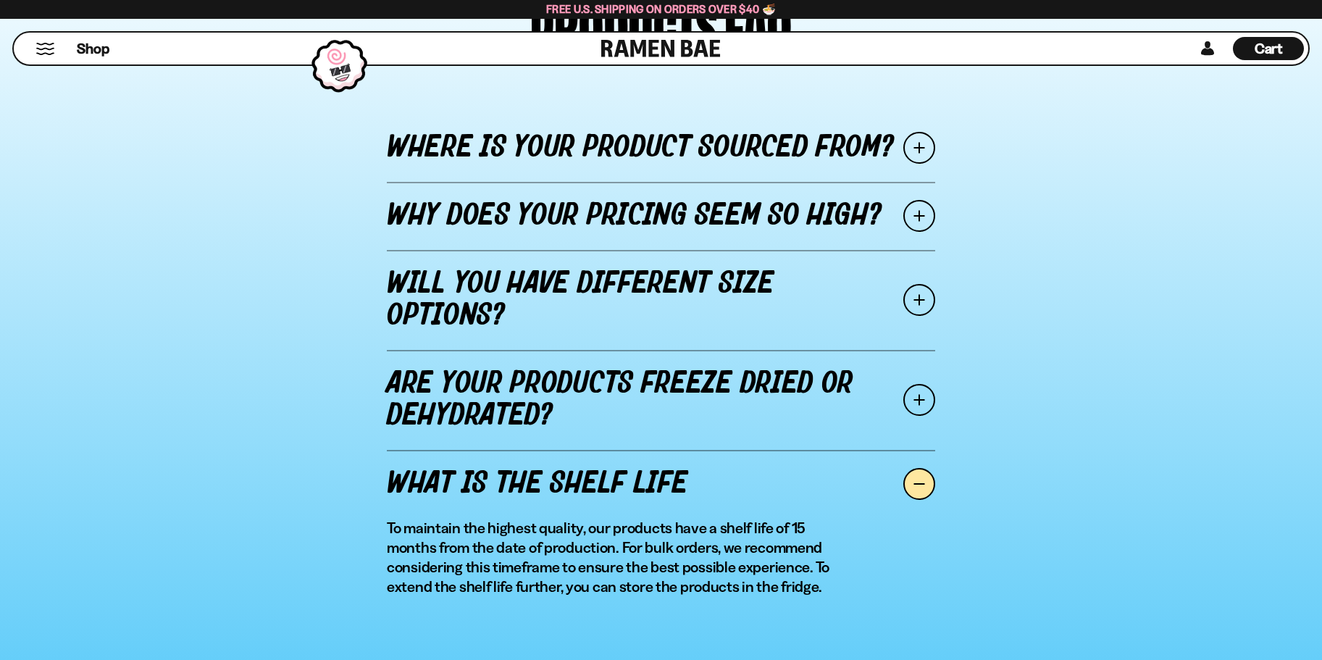
click at [912, 489] on span at bounding box center [919, 484] width 32 height 32
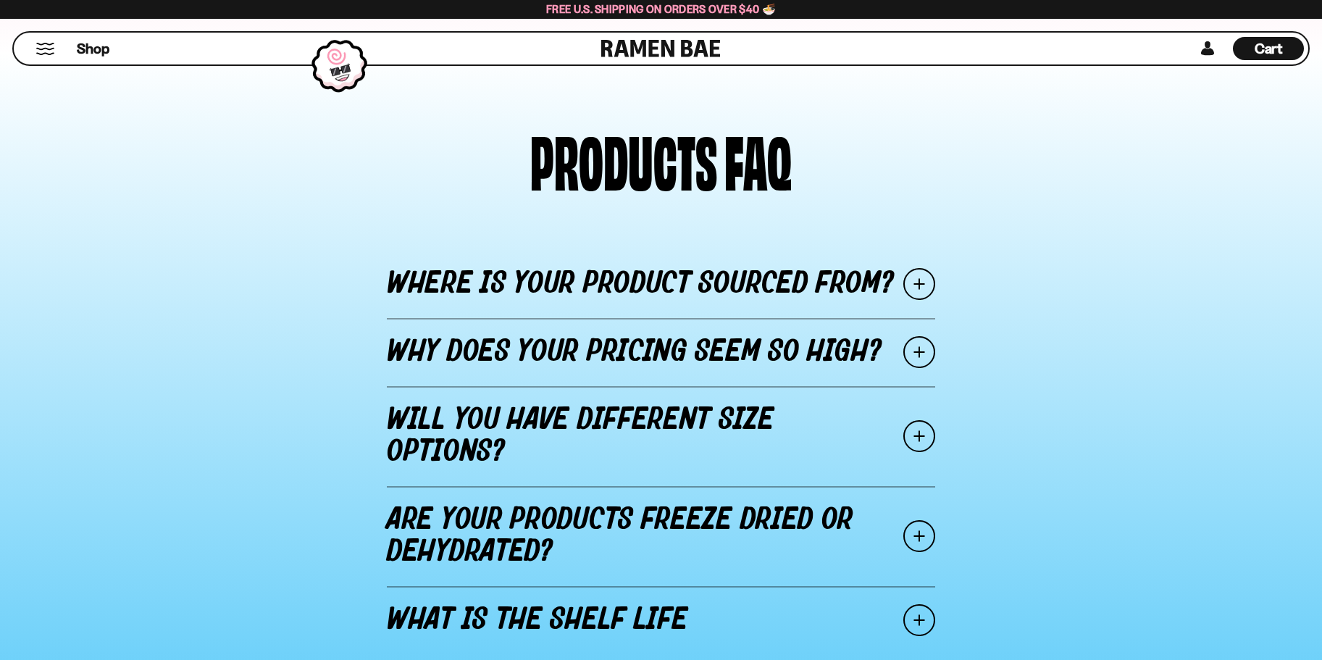
scroll to position [1376, 0]
